Goal: Find specific page/section: Find specific page/section

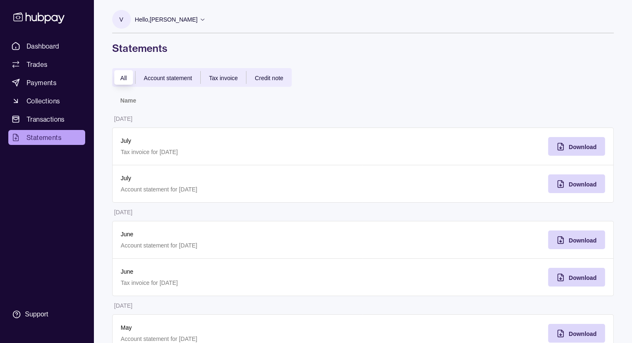
click at [165, 77] on span "Account statement" at bounding box center [168, 78] width 48 height 7
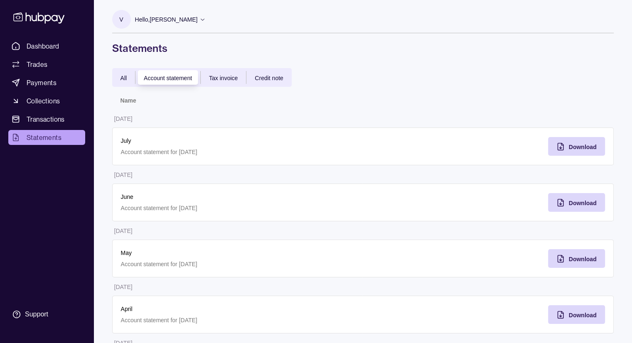
click at [49, 137] on span "Statements" at bounding box center [44, 138] width 35 height 10
click at [124, 73] on div "All" at bounding box center [123, 78] width 23 height 10
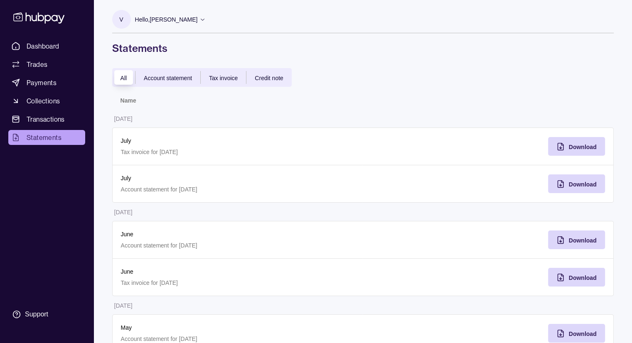
click at [167, 81] on div "Account statement" at bounding box center [167, 78] width 65 height 10
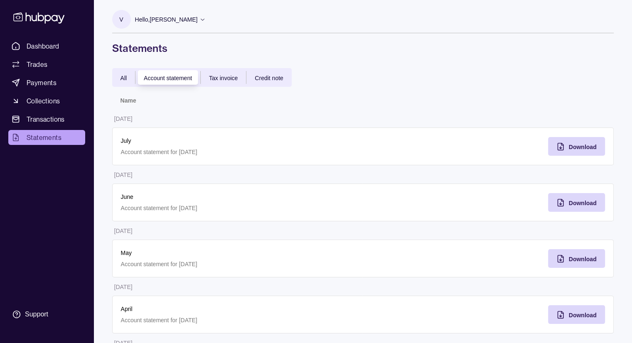
click at [216, 79] on span "Tax invoice" at bounding box center [223, 78] width 29 height 7
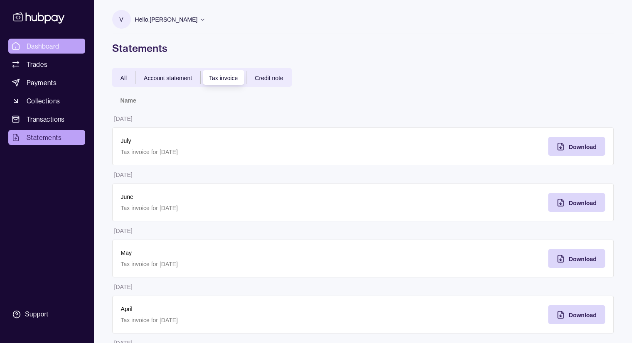
click at [43, 44] on span "Dashboard" at bounding box center [43, 46] width 33 height 10
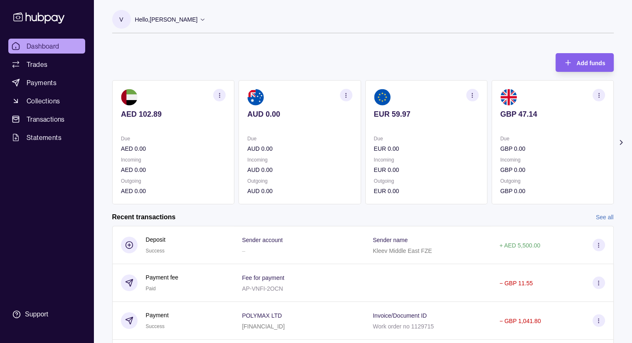
click at [198, 20] on p "Hello, [PERSON_NAME]" at bounding box center [166, 19] width 63 height 9
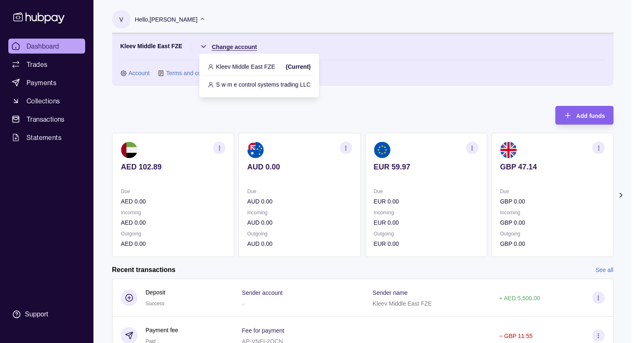
click at [205, 49] on html "Dashboard Trades Payments Collections Transactions Statements Support V Hello, …" at bounding box center [319, 247] width 638 height 495
click at [220, 81] on p "S w m e control systems trading LLC" at bounding box center [263, 84] width 95 height 9
